Goal: Book appointment/travel/reservation

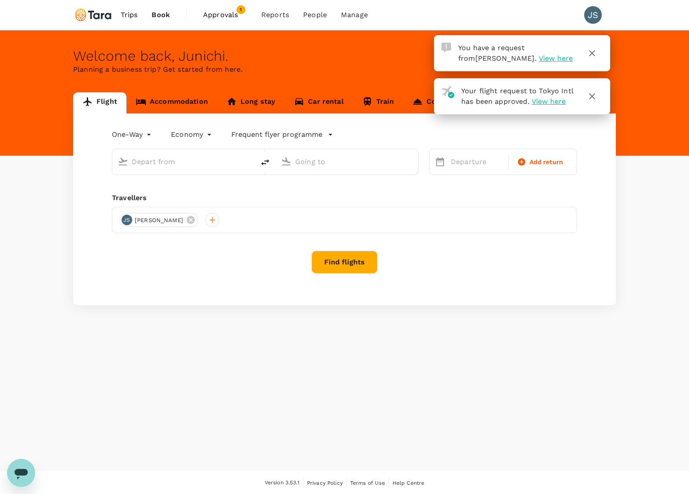
type input "roundtrip"
type input "Tokyo Intl (HND)"
type input "Gimpo Intl (GMP)"
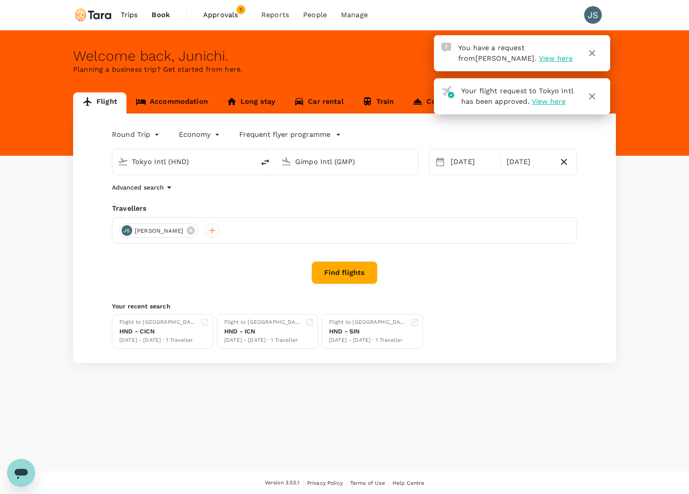
click at [539, 58] on span "View here" at bounding box center [556, 58] width 34 height 8
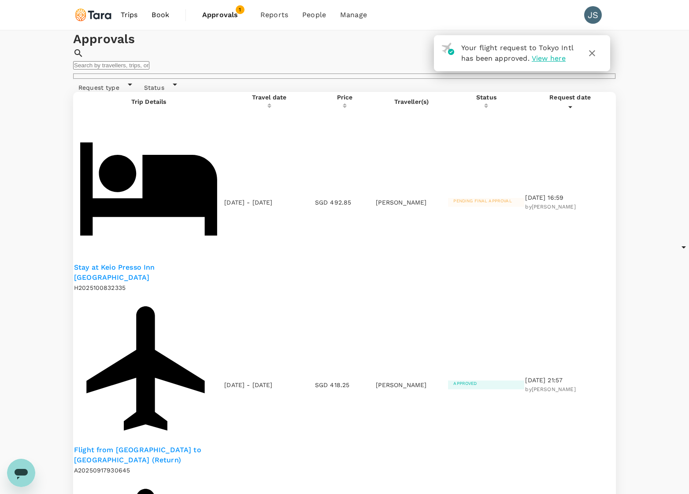
scroll to position [2, 0]
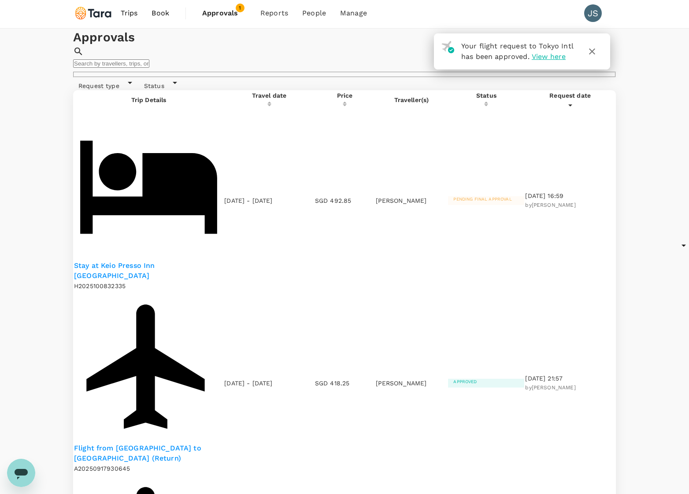
click at [153, 261] on p "Stay at Keio Presso Inn Otemachi" at bounding box center [148, 271] width 149 height 20
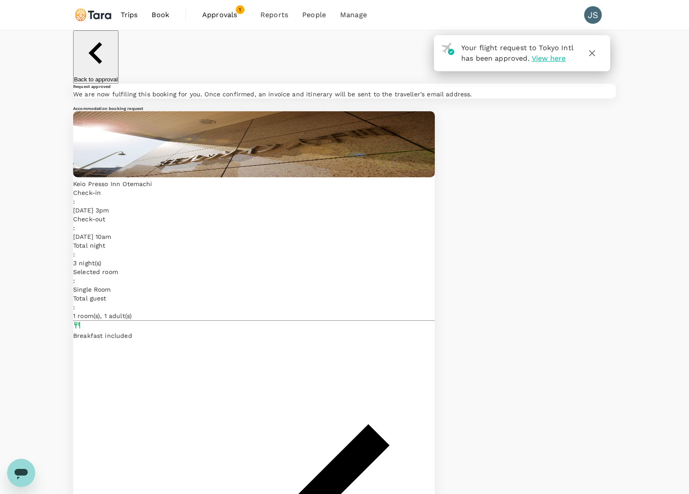
click at [589, 54] on icon "button" at bounding box center [591, 53] width 11 height 11
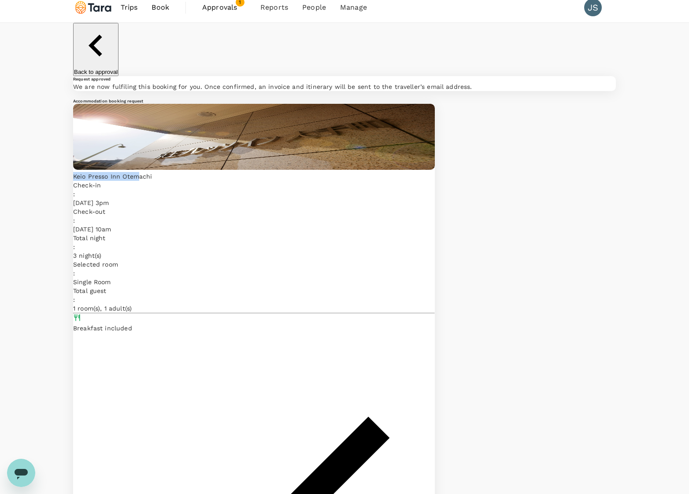
scroll to position [8, 0]
drag, startPoint x: 227, startPoint y: 134, endPoint x: 320, endPoint y: 129, distance: 93.5
click at [320, 172] on p "Keio Presso Inn Otemachi" at bounding box center [253, 176] width 361 height 9
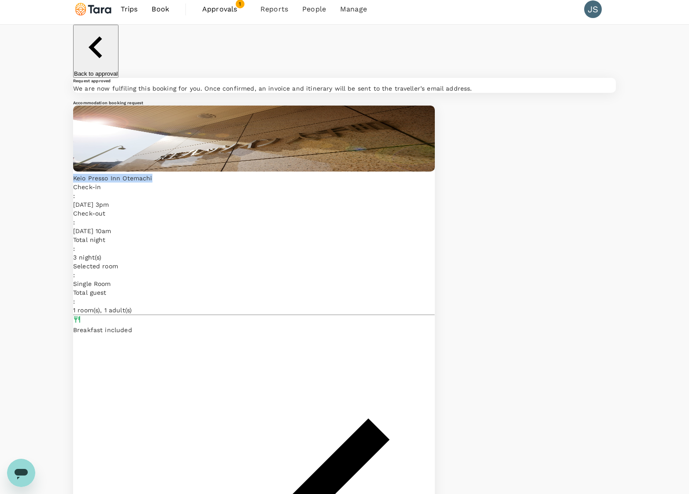
scroll to position [5, 0]
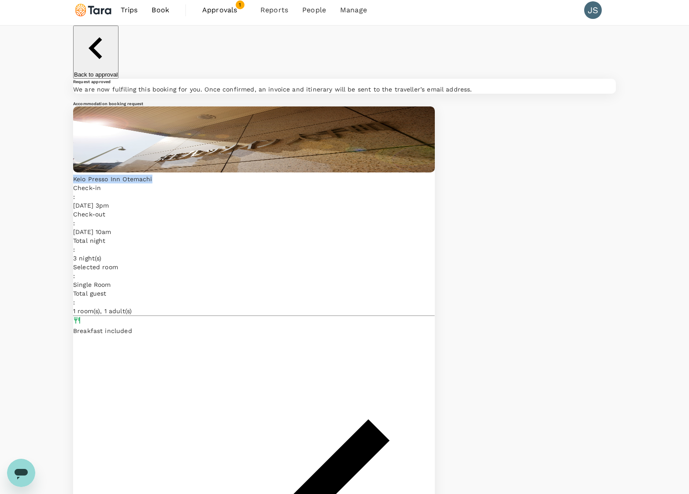
copy p "Keio Presso Inn Otemachi"
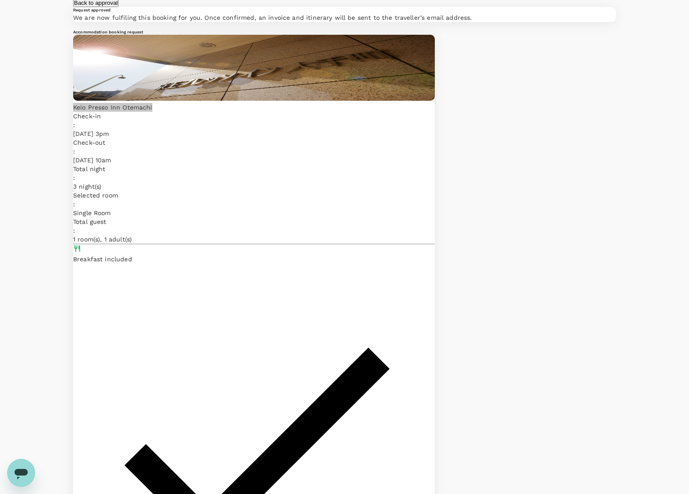
scroll to position [0, 0]
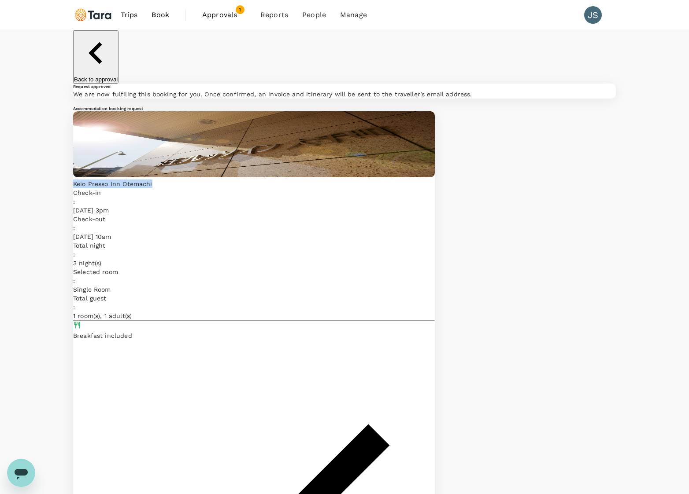
click at [159, 16] on span "Book" at bounding box center [160, 15] width 18 height 11
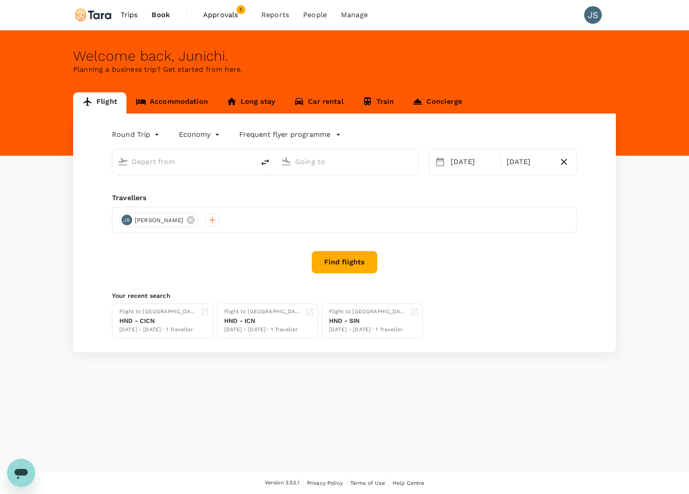
type input "Tokyo Intl (HND)"
type input "Gimpo Intl (GMP)"
type input "Tokyo Intl (HND)"
type input "Gimpo Intl (GMP)"
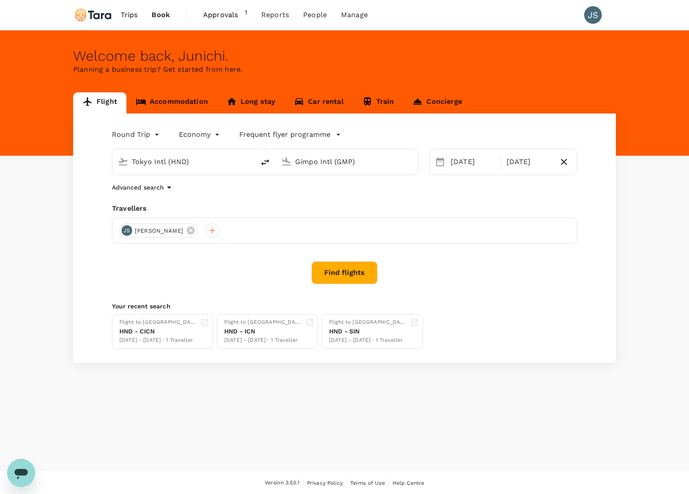
click at [171, 102] on link "Accommodation" at bounding box center [171, 102] width 91 height 21
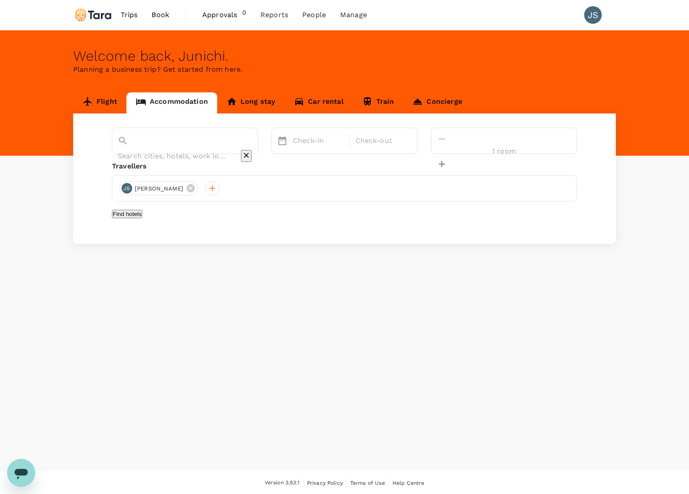
drag, startPoint x: 202, startPoint y: 134, endPoint x: 203, endPoint y: 142, distance: 8.1
click at [202, 149] on div at bounding box center [185, 156] width 135 height 14
click at [203, 149] on input "text" at bounding box center [173, 156] width 110 height 14
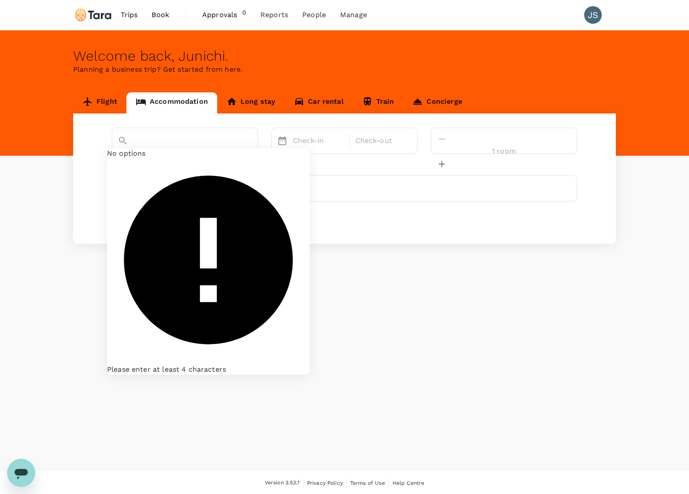
paste input "Keio Presso Inn Otemachi"
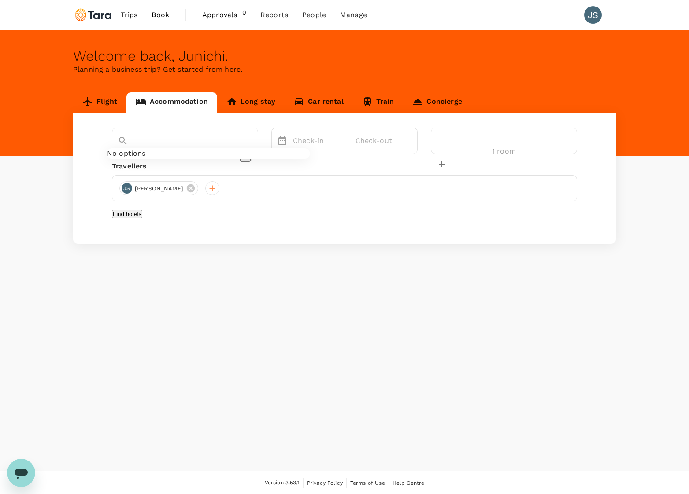
type input "Keio Presso Inn Otemachi"
click at [344, 144] on p "Check-in" at bounding box center [319, 141] width 52 height 11
click at [331, 251] on div "21" at bounding box center [322, 251] width 17 height 17
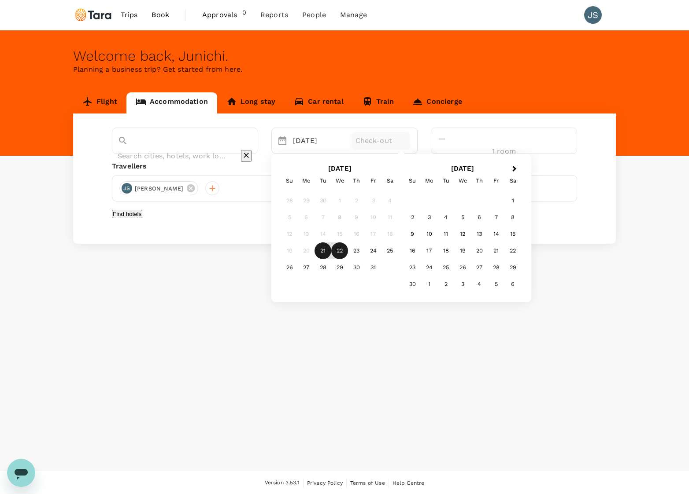
click at [348, 249] on div "22" at bounding box center [339, 251] width 17 height 17
drag, startPoint x: 332, startPoint y: 215, endPoint x: 338, endPoint y: 221, distance: 8.7
click at [142, 215] on button "Find hotels" at bounding box center [127, 214] width 30 height 8
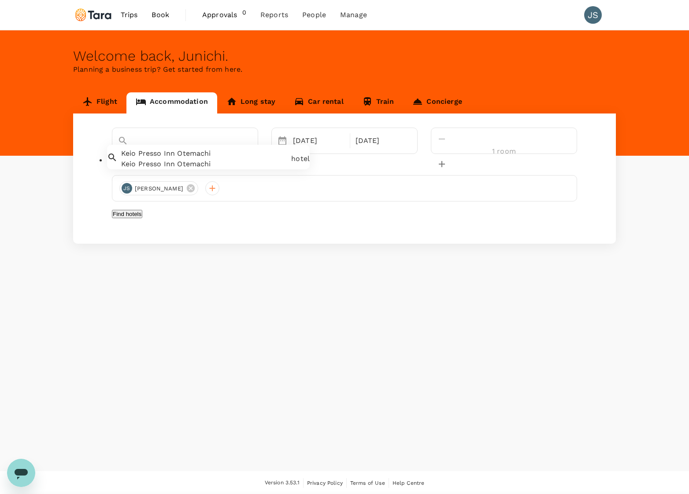
click at [221, 149] on input "text" at bounding box center [173, 156] width 110 height 14
click at [211, 158] on span "Keio Presso Inn Otemachi" at bounding box center [166, 153] width 90 height 8
type input "Keio Presso Inn Otemachi"
click at [142, 218] on button "Find hotels" at bounding box center [127, 214] width 30 height 8
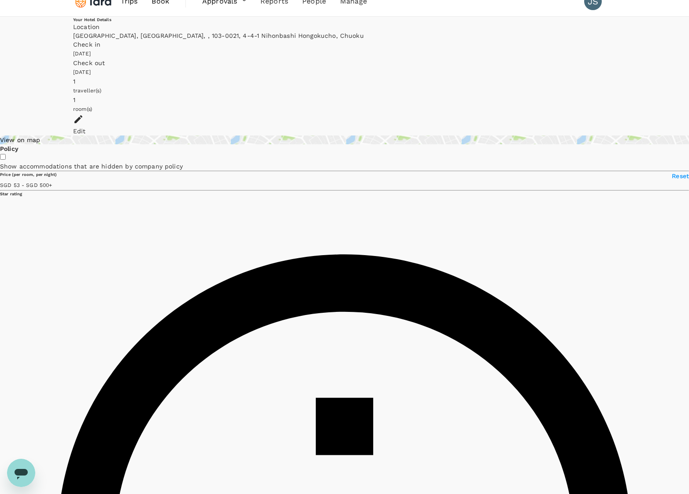
scroll to position [9, 0]
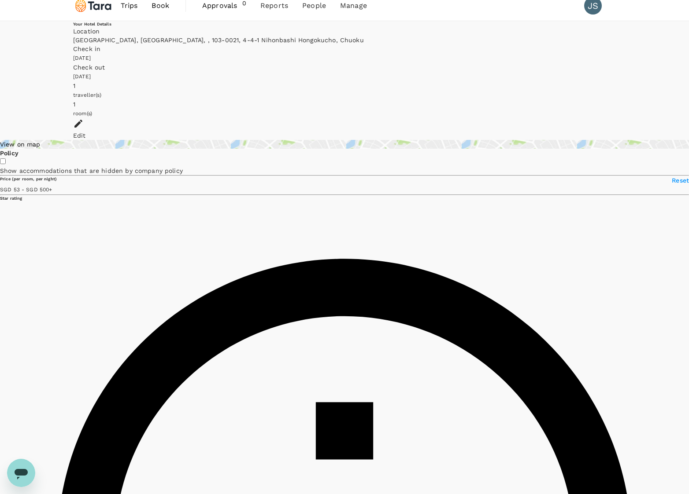
type input "499.87"
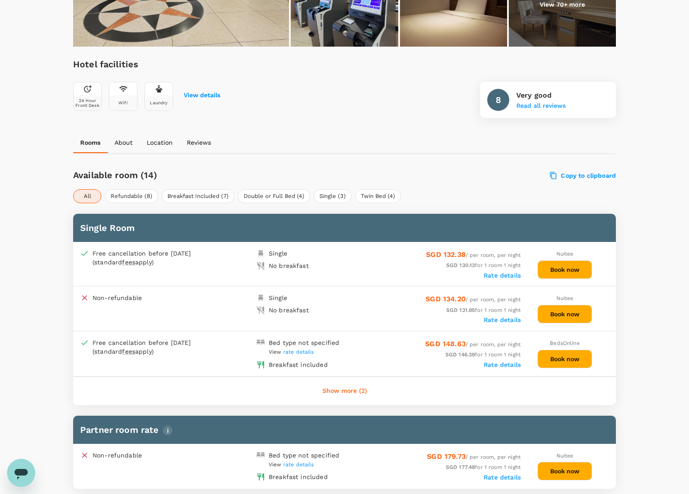
scroll to position [270, 0]
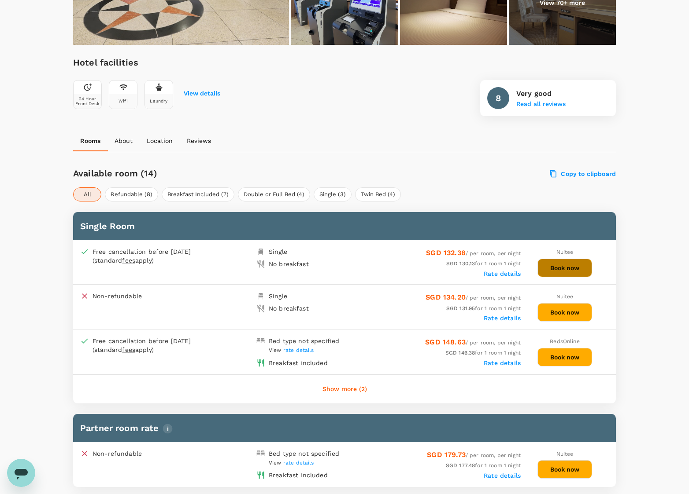
click at [569, 267] on button "Book now" at bounding box center [564, 268] width 55 height 18
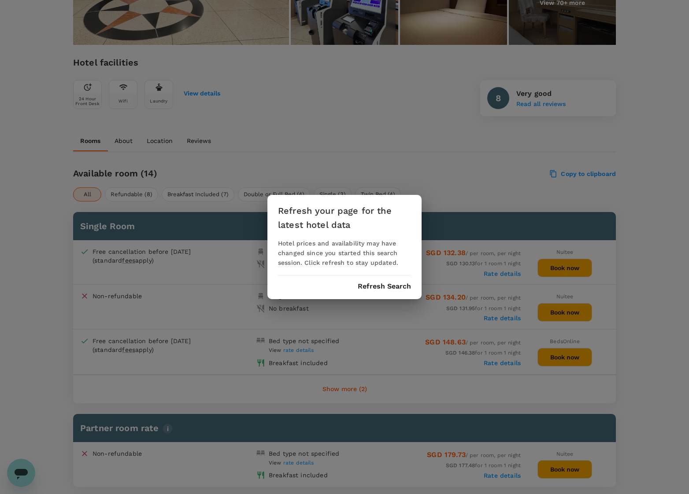
click at [391, 287] on button "Refresh Search" at bounding box center [384, 287] width 53 height 8
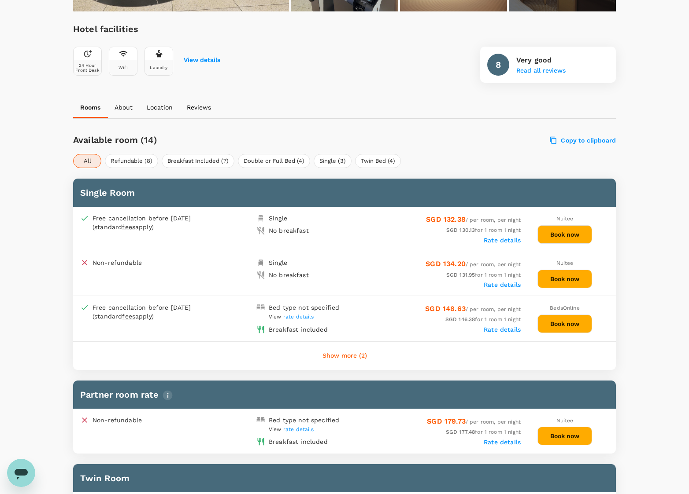
scroll to position [305, 0]
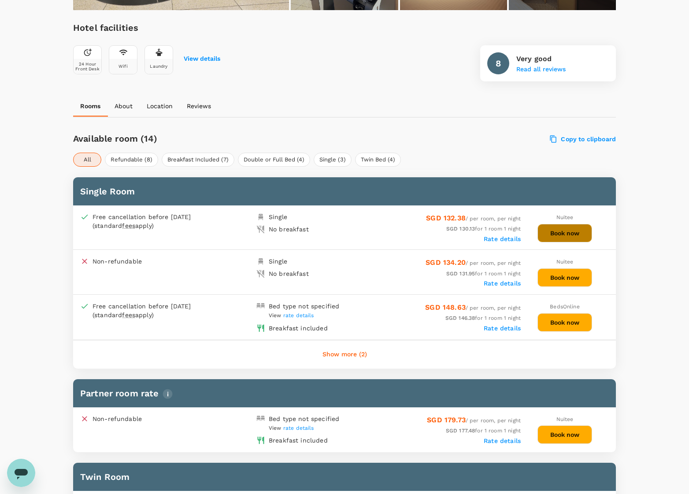
click at [556, 237] on button "Book now" at bounding box center [564, 233] width 55 height 18
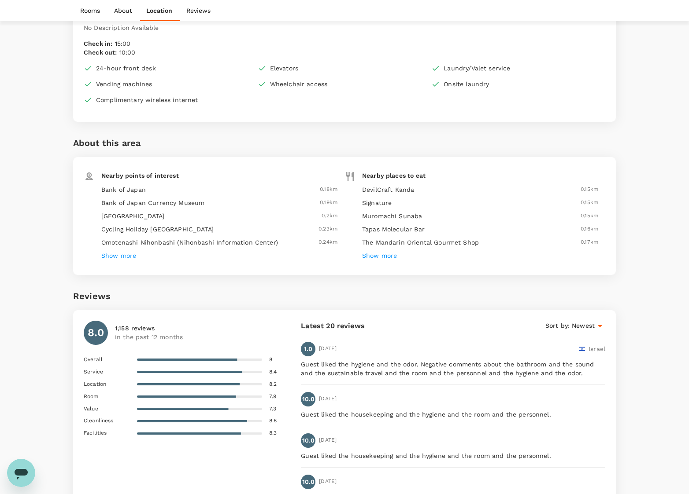
scroll to position [1228, 0]
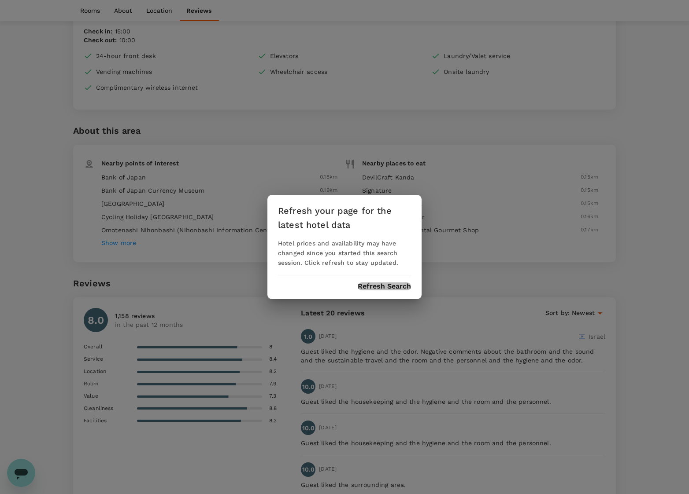
click at [392, 286] on button "Refresh Search" at bounding box center [384, 287] width 53 height 8
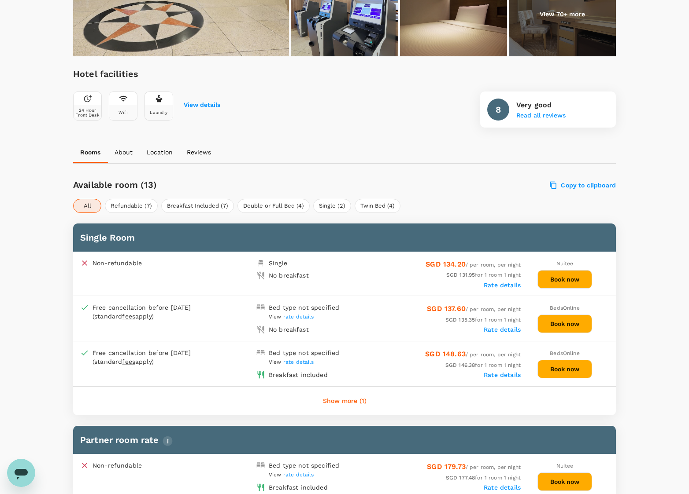
scroll to position [255, 0]
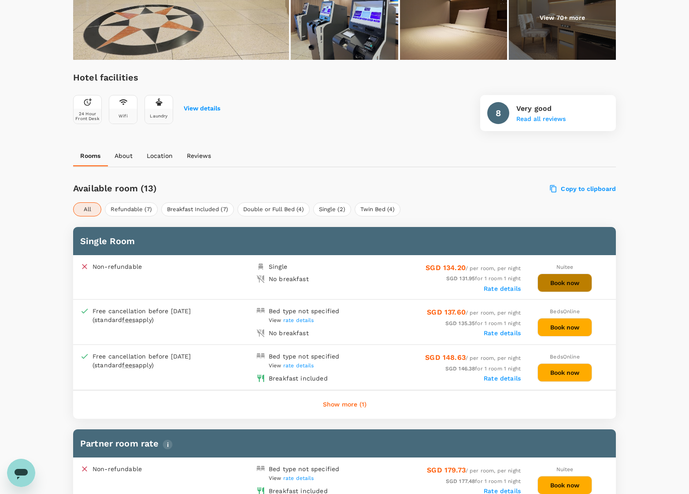
click at [554, 282] on button "Book now" at bounding box center [564, 283] width 55 height 18
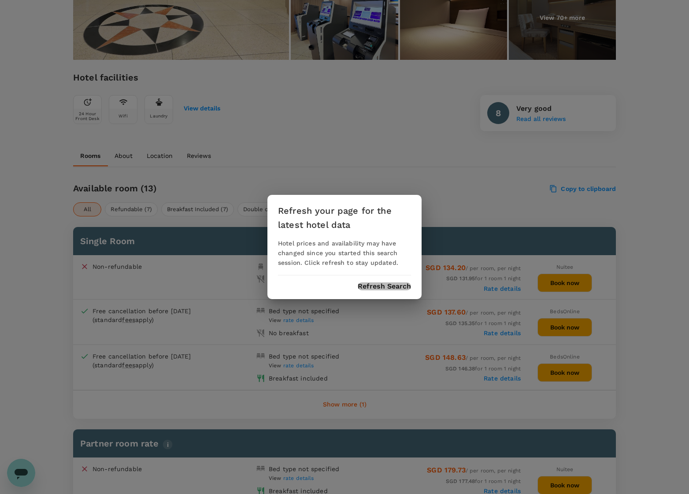
click at [395, 289] on button "Refresh Search" at bounding box center [384, 287] width 53 height 8
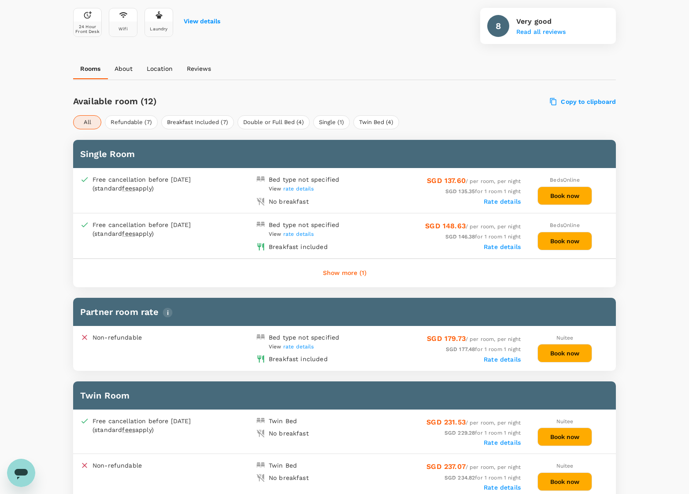
scroll to position [339, 0]
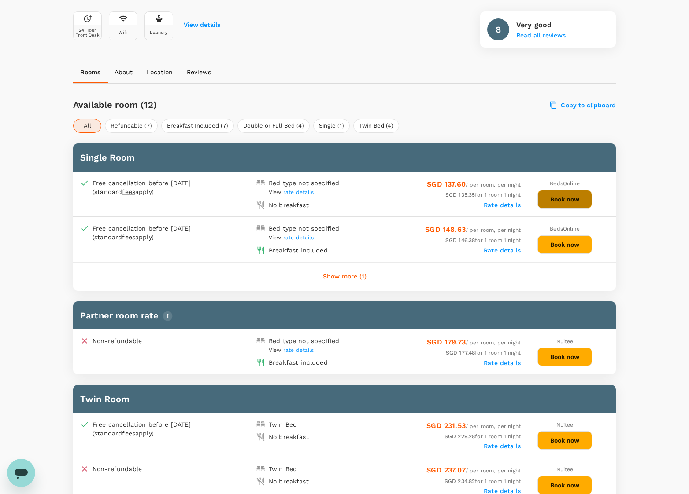
click at [559, 201] on button "Book now" at bounding box center [564, 199] width 55 height 18
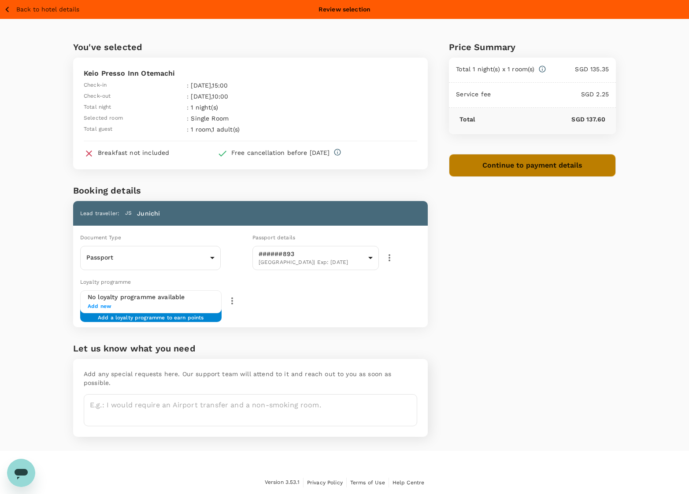
click at [524, 168] on button "Continue to payment details" at bounding box center [532, 165] width 167 height 23
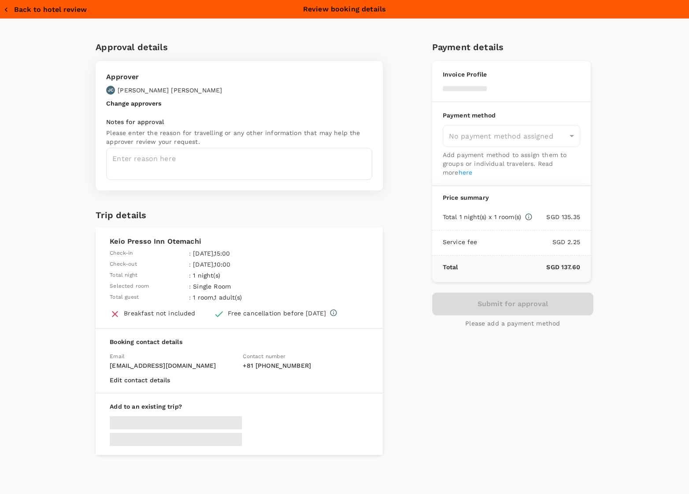
type input "9b978822-4779-4897-880a-17c8504d3706"
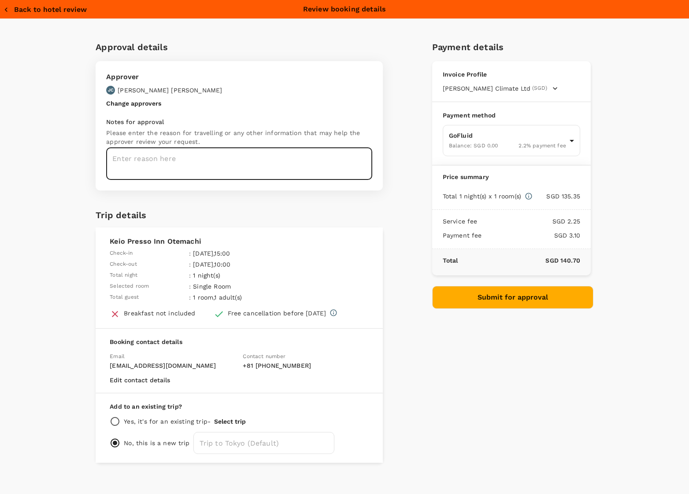
click at [212, 159] on textarea at bounding box center [239, 164] width 266 height 32
type textarea "G"
click at [283, 159] on textarea "Stay overnight in Tokyo to join the GC at night as I have event during the day …" at bounding box center [239, 164] width 266 height 32
type textarea "Stay overnight in Tokyo to join the GC at night as I have event during the day …"
click at [514, 297] on button "Submit for approval" at bounding box center [512, 297] width 161 height 23
